Goal: Understand process/instructions

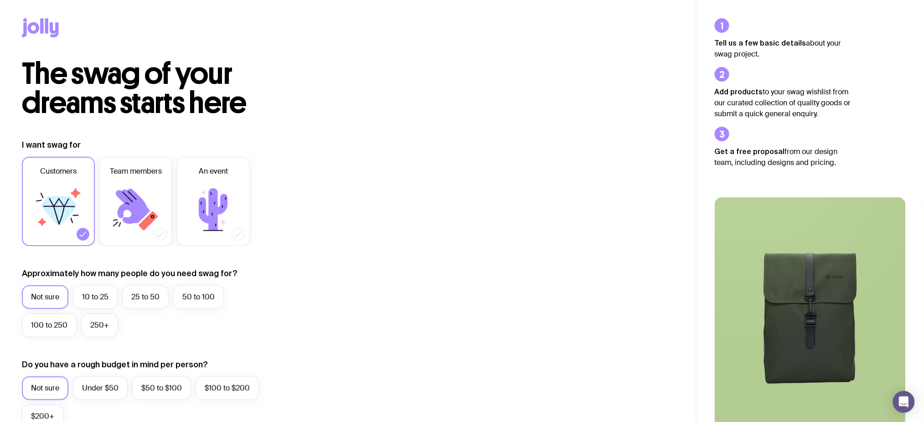
click at [44, 21] on icon at bounding box center [40, 27] width 37 height 19
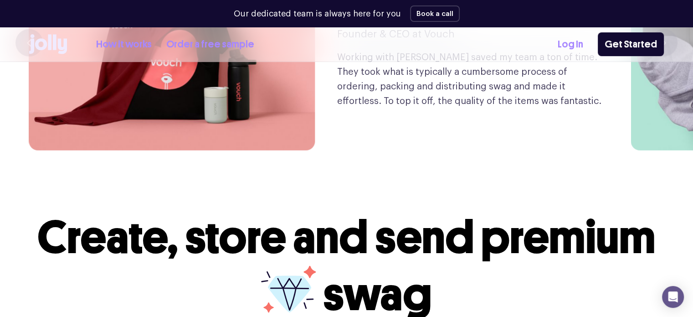
scroll to position [2279, 0]
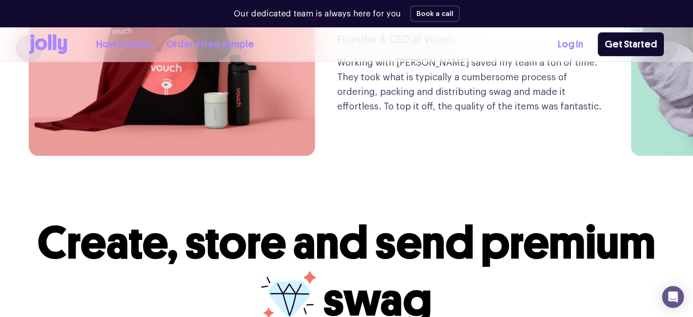
click at [95, 40] on div "How it works Order a free sample" at bounding box center [141, 44] width 225 height 20
click at [111, 40] on link "How it works" at bounding box center [124, 44] width 56 height 15
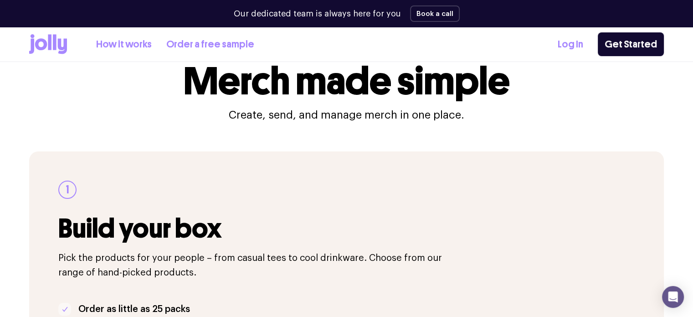
scroll to position [91, 0]
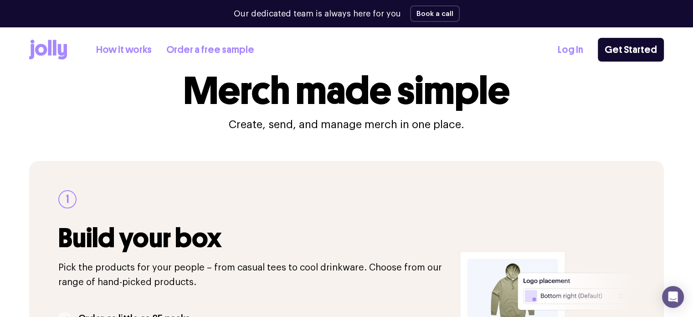
scroll to position [0, 0]
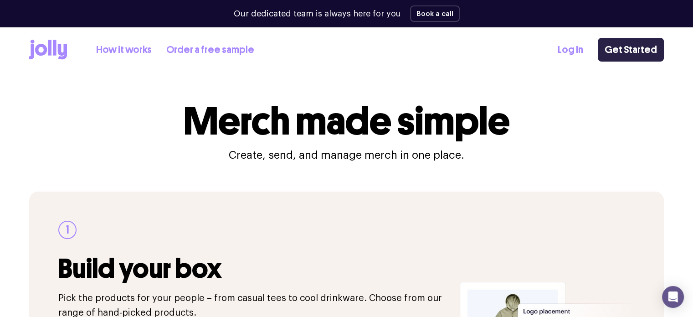
click at [625, 54] on link "Get Started" at bounding box center [631, 50] width 66 height 24
